Goal: Browse casually: Explore the website without a specific task or goal

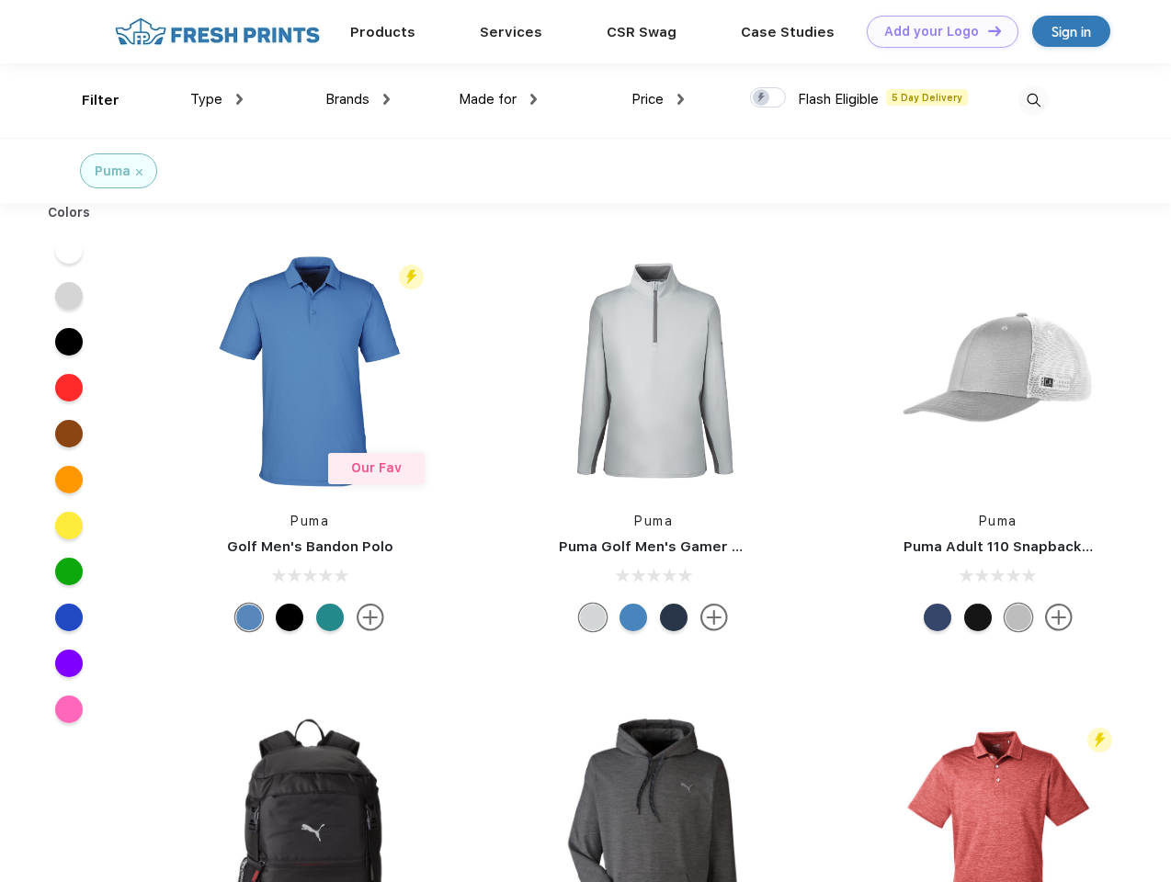
click at [936, 31] on link "Add your Logo Design Tool" at bounding box center [943, 32] width 152 height 32
click at [0, 0] on div "Design Tool" at bounding box center [0, 0] width 0 height 0
click at [986, 30] on link "Add your Logo Design Tool" at bounding box center [943, 32] width 152 height 32
click at [88, 100] on div "Filter" at bounding box center [101, 100] width 38 height 21
click at [217, 99] on span "Type" at bounding box center [206, 99] width 32 height 17
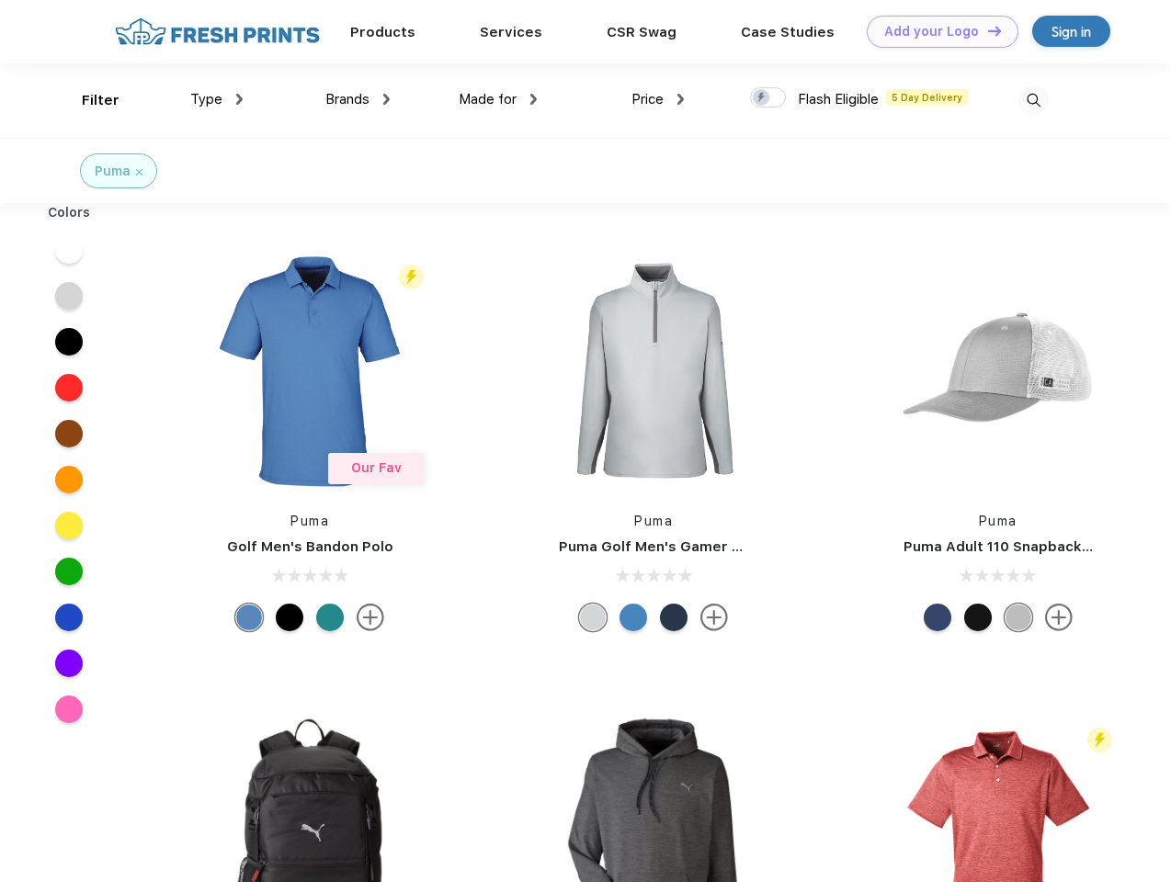
click at [358, 99] on span "Brands" at bounding box center [347, 99] width 44 height 17
click at [498, 99] on span "Made for" at bounding box center [488, 99] width 58 height 17
click at [658, 99] on span "Price" at bounding box center [648, 99] width 32 height 17
click at [768, 98] on div at bounding box center [768, 97] width 36 height 20
click at [762, 98] on input "checkbox" at bounding box center [756, 92] width 12 height 12
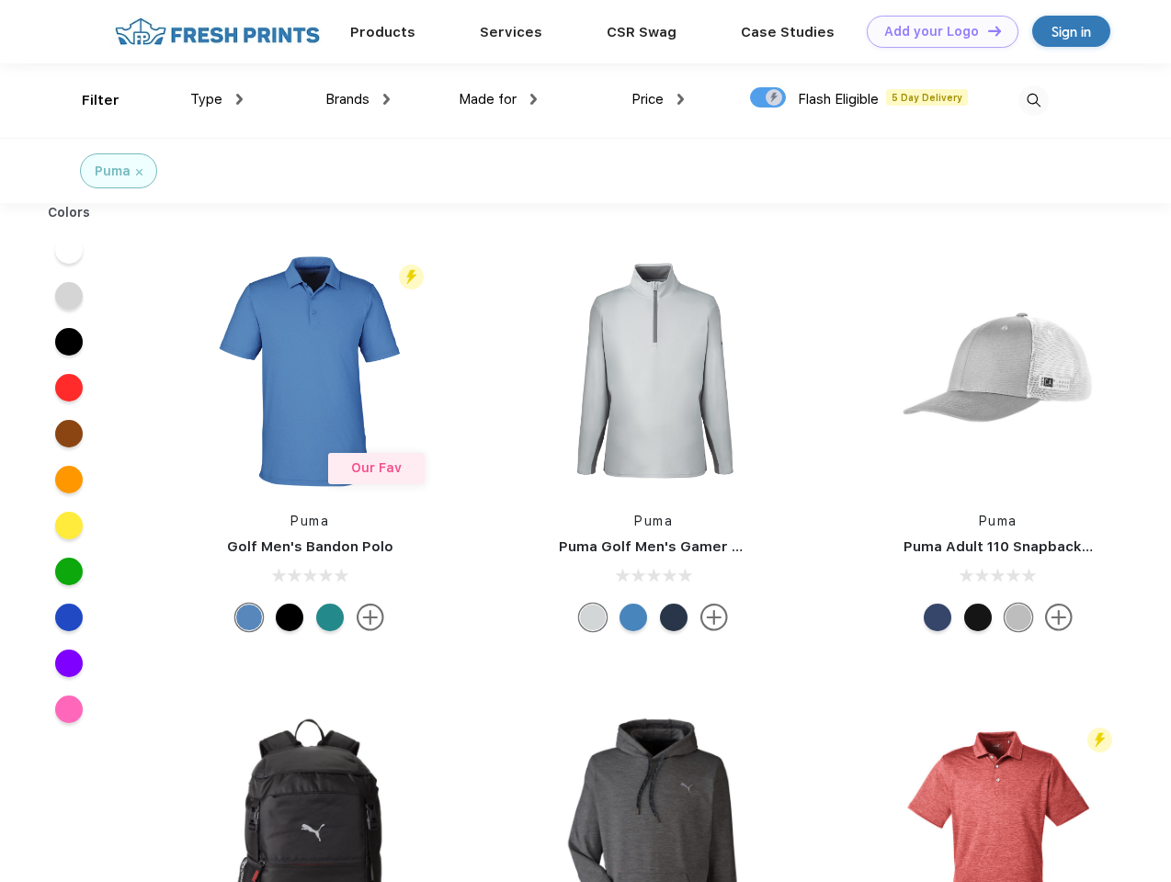
click at [1033, 100] on img at bounding box center [1034, 100] width 30 height 30
